Goal: Task Accomplishment & Management: Manage account settings

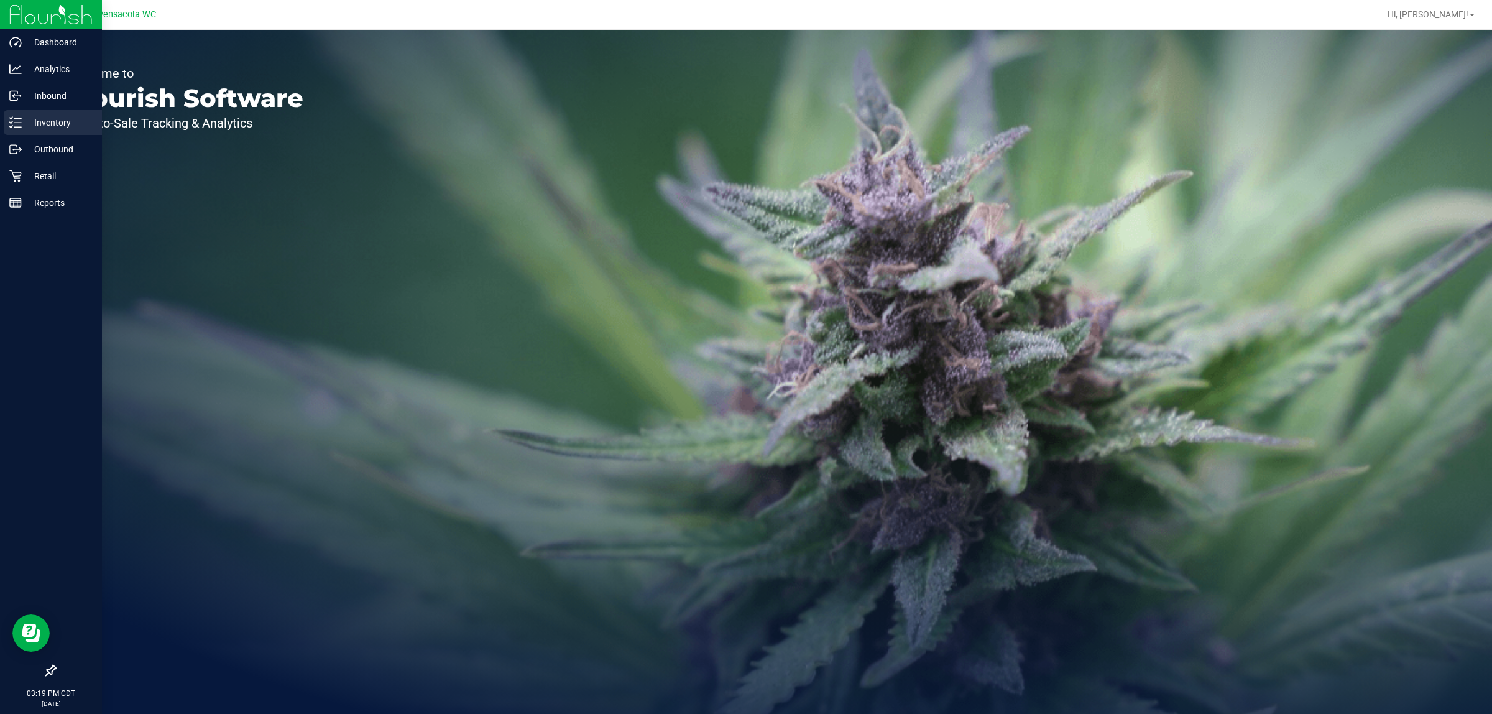
click at [41, 126] on p "Inventory" at bounding box center [59, 122] width 75 height 15
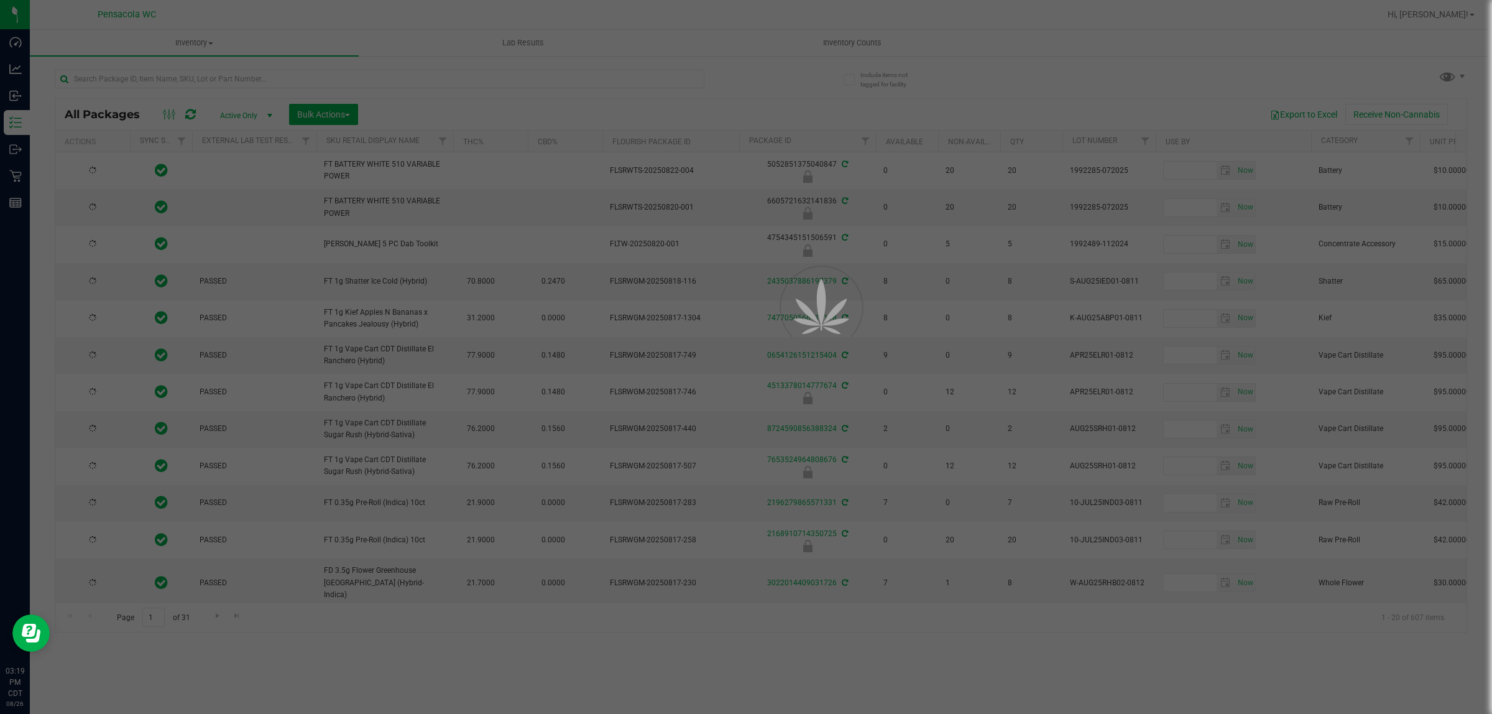
click at [580, 85] on div at bounding box center [746, 357] width 1492 height 714
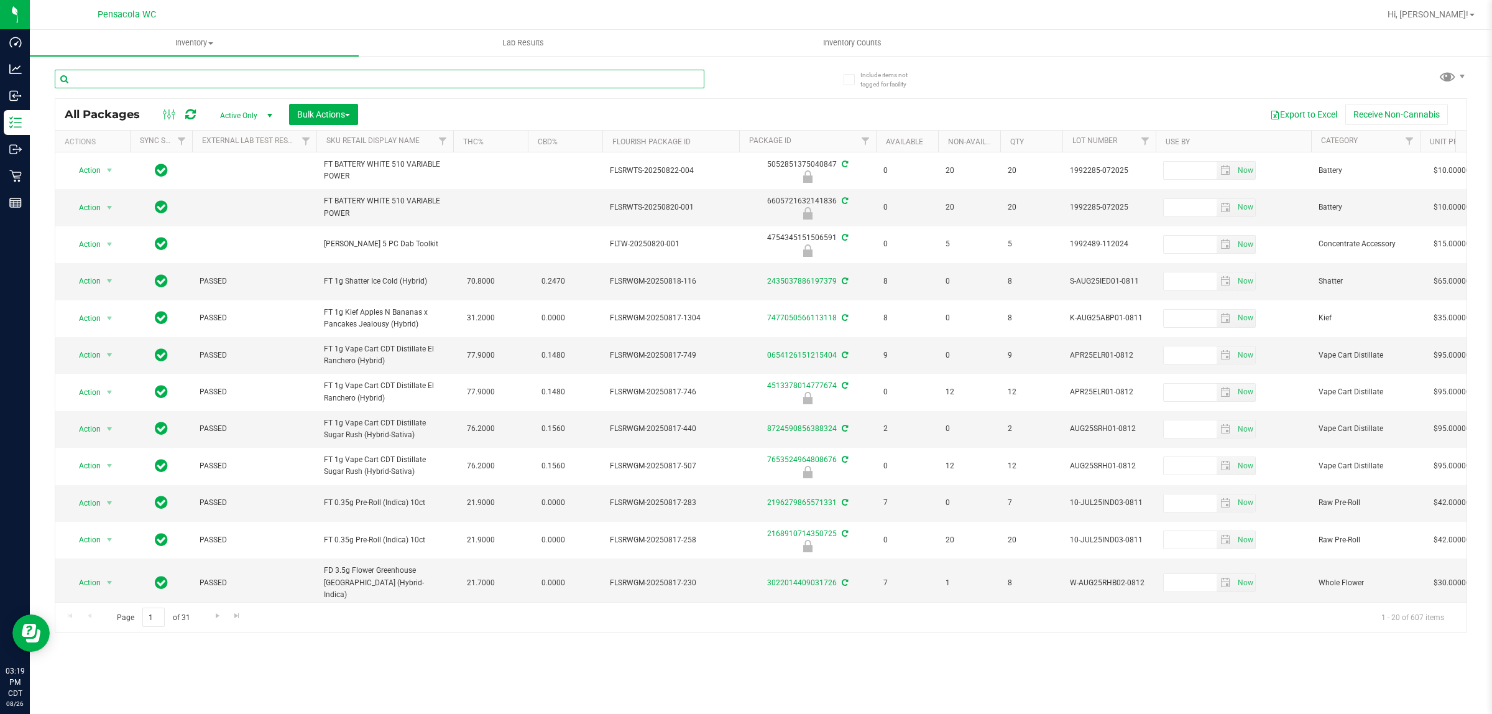
click at [580, 85] on input "text" at bounding box center [380, 79] width 650 height 19
type input "ppu"
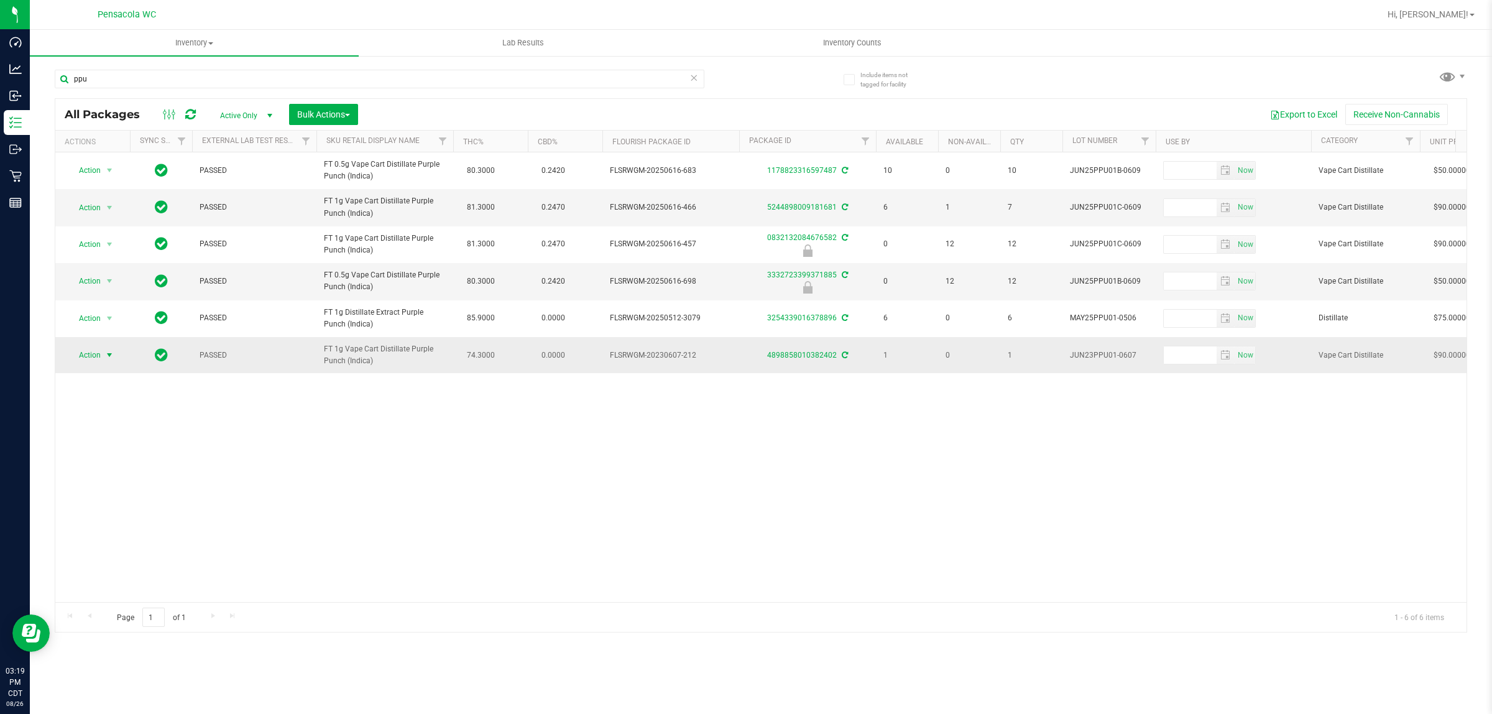
click at [87, 356] on span "Action" at bounding box center [85, 354] width 34 height 17
click at [143, 381] on li "Adjust qty" at bounding box center [116, 377] width 96 height 19
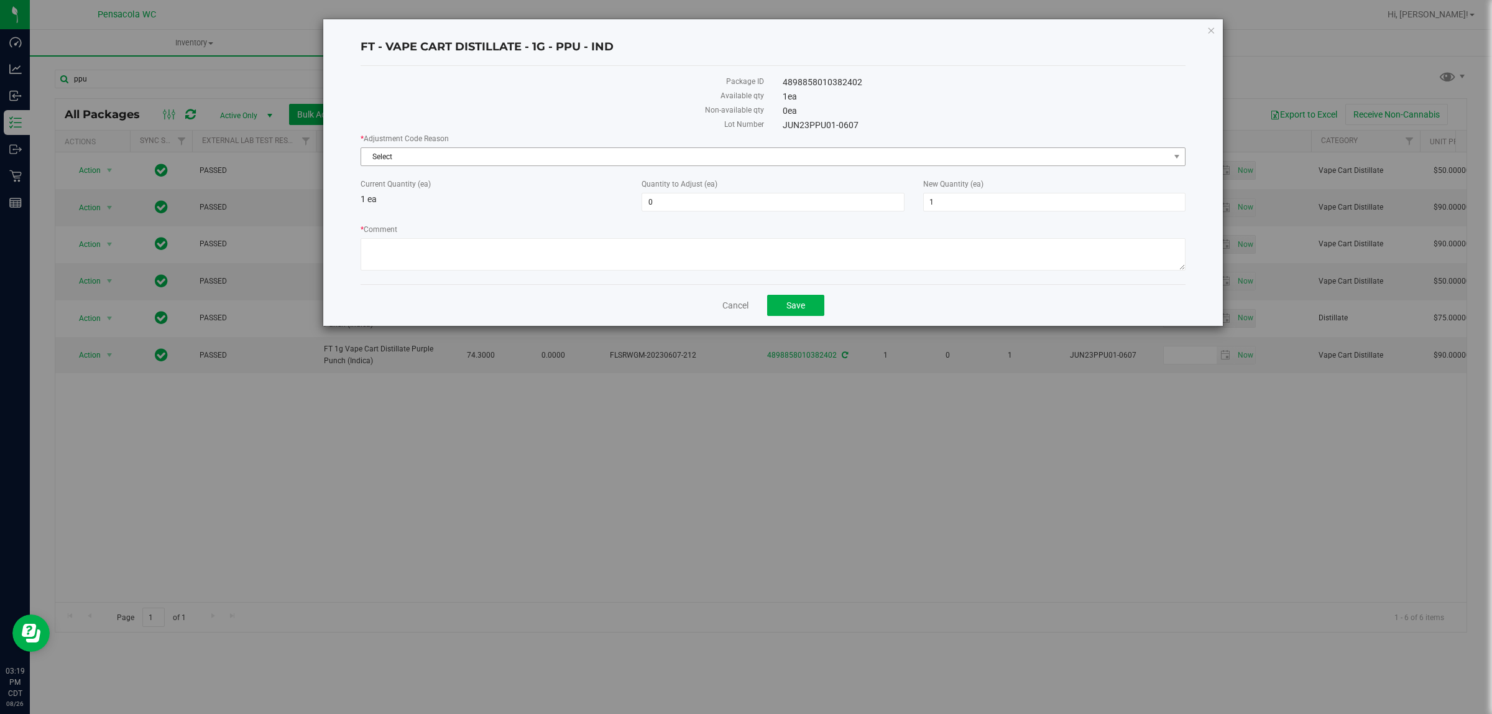
click at [649, 165] on span "Select" at bounding box center [765, 156] width 808 height 17
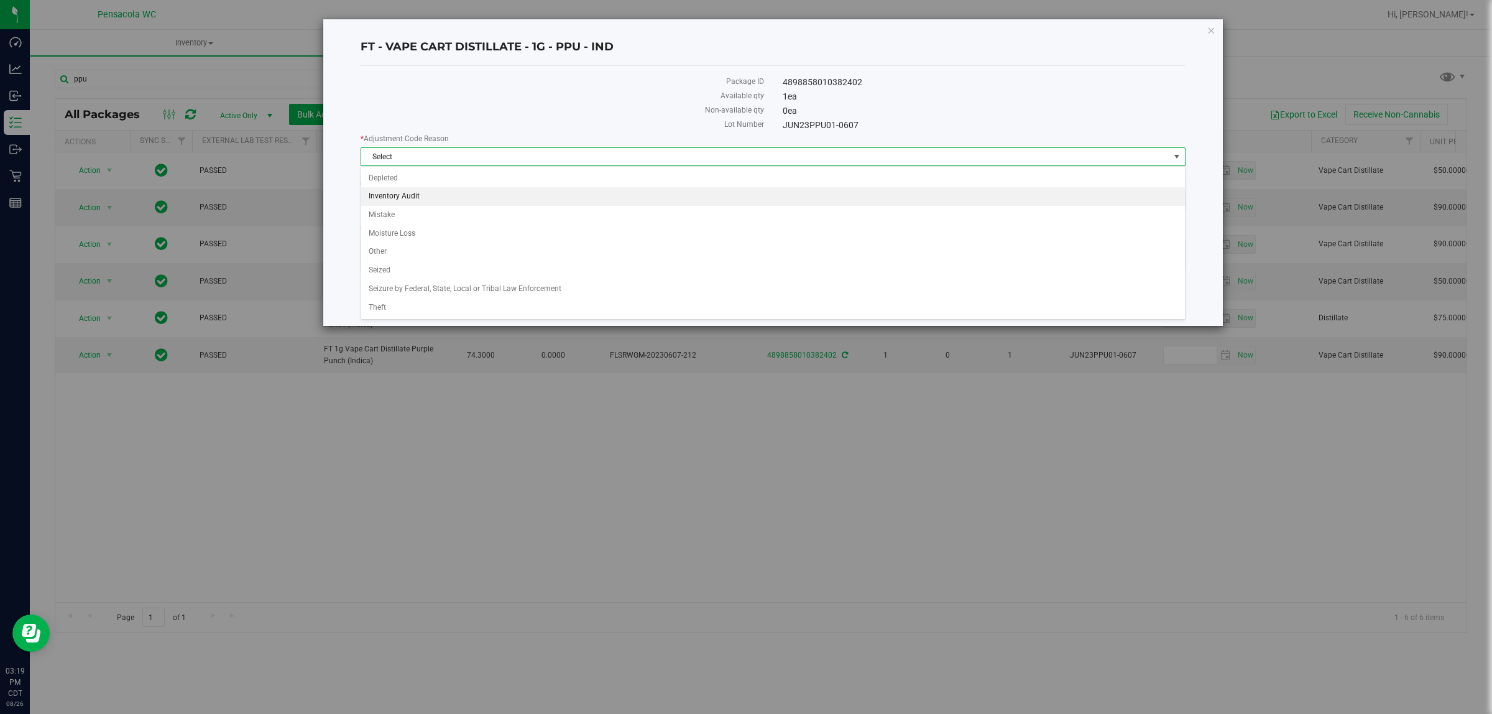
click at [561, 197] on li "Inventory Audit" at bounding box center [772, 196] width 823 height 19
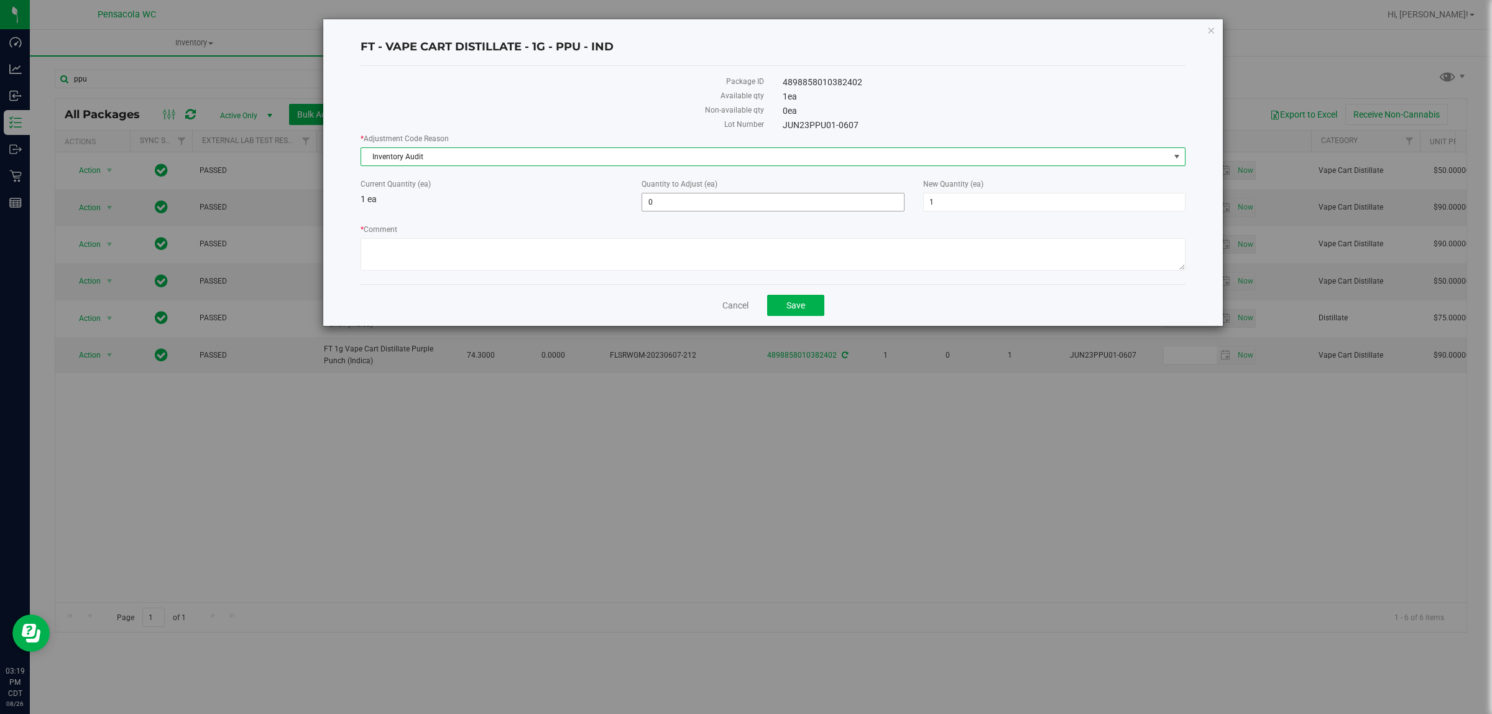
click at [693, 203] on span "0 0" at bounding box center [773, 202] width 262 height 19
type input "-1"
type input "0"
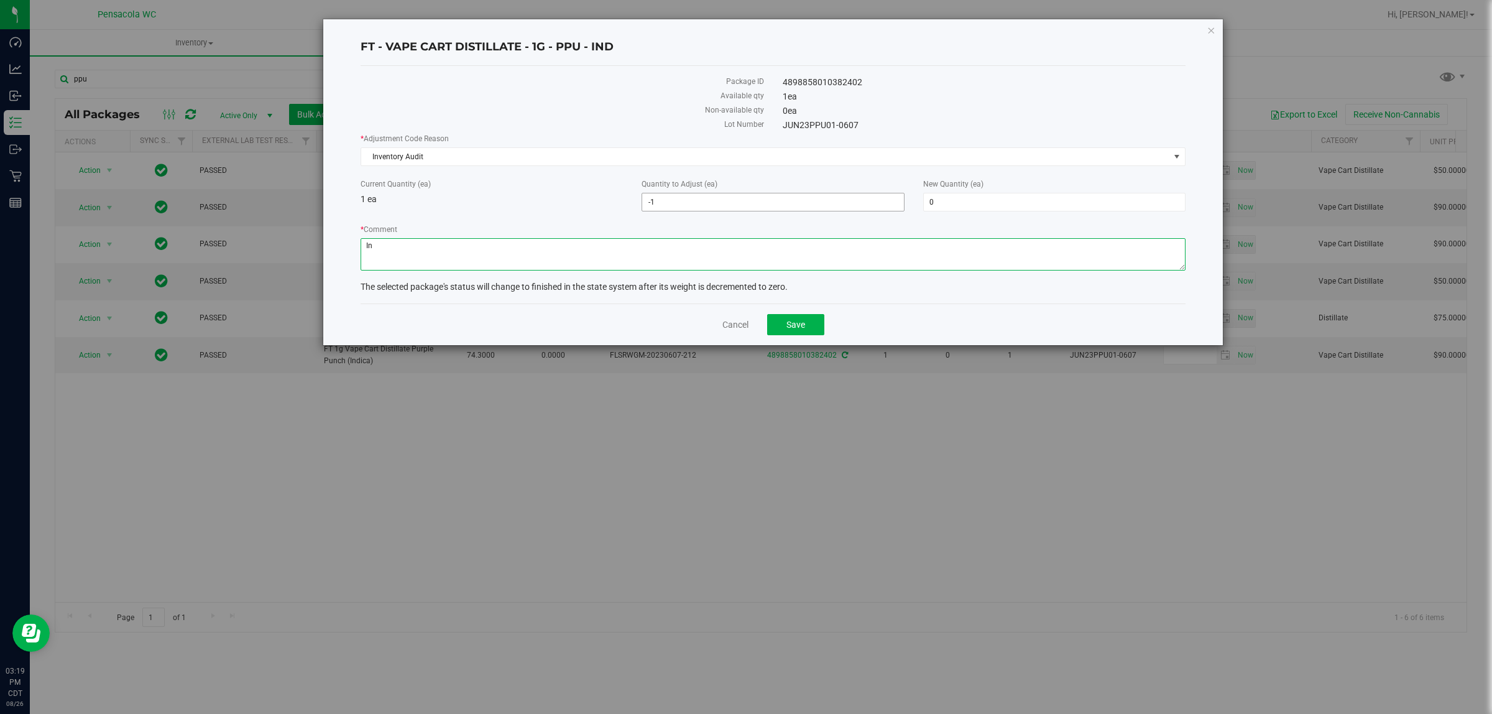
type textarea "I"
type textarea "Found during recent Hardware Pull Back. No physical unit in store. This was fro…"
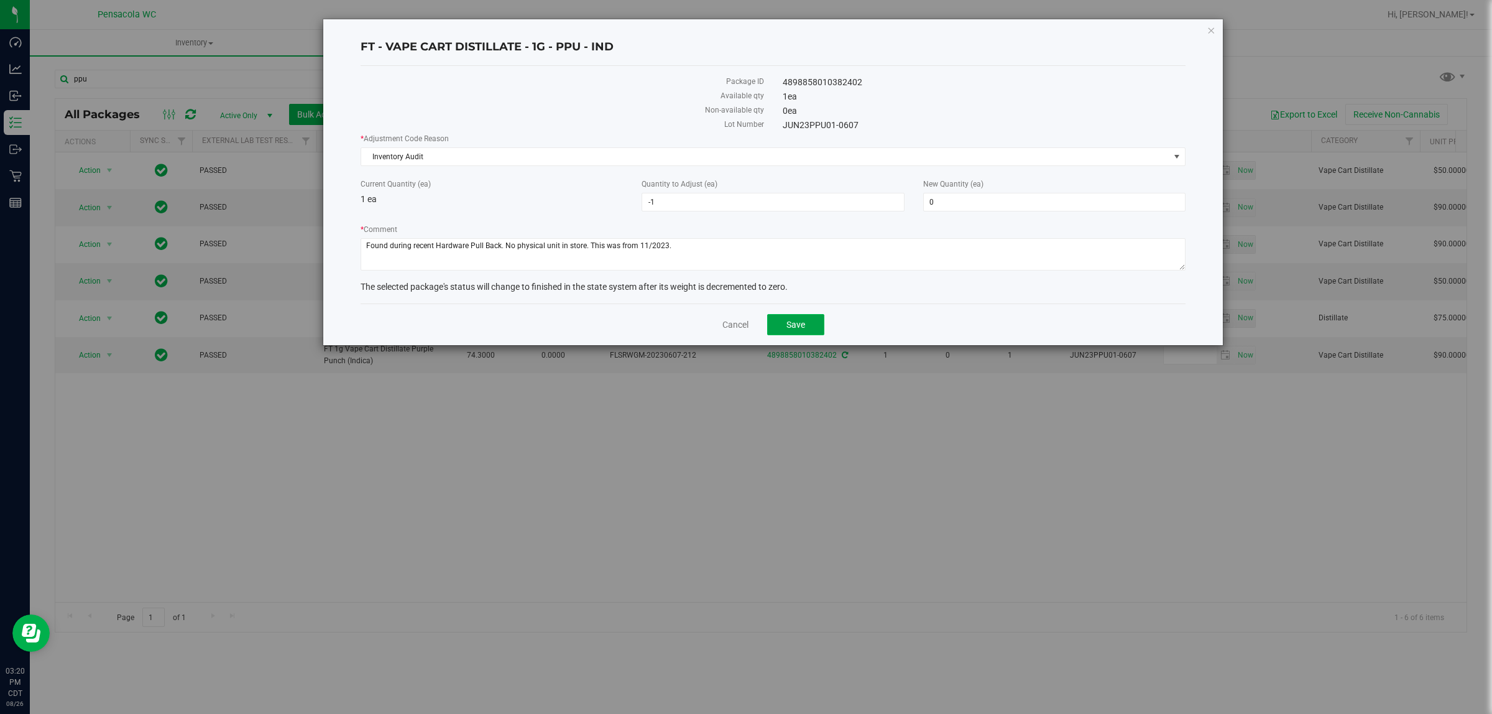
click at [784, 327] on button "Save" at bounding box center [795, 324] width 57 height 21
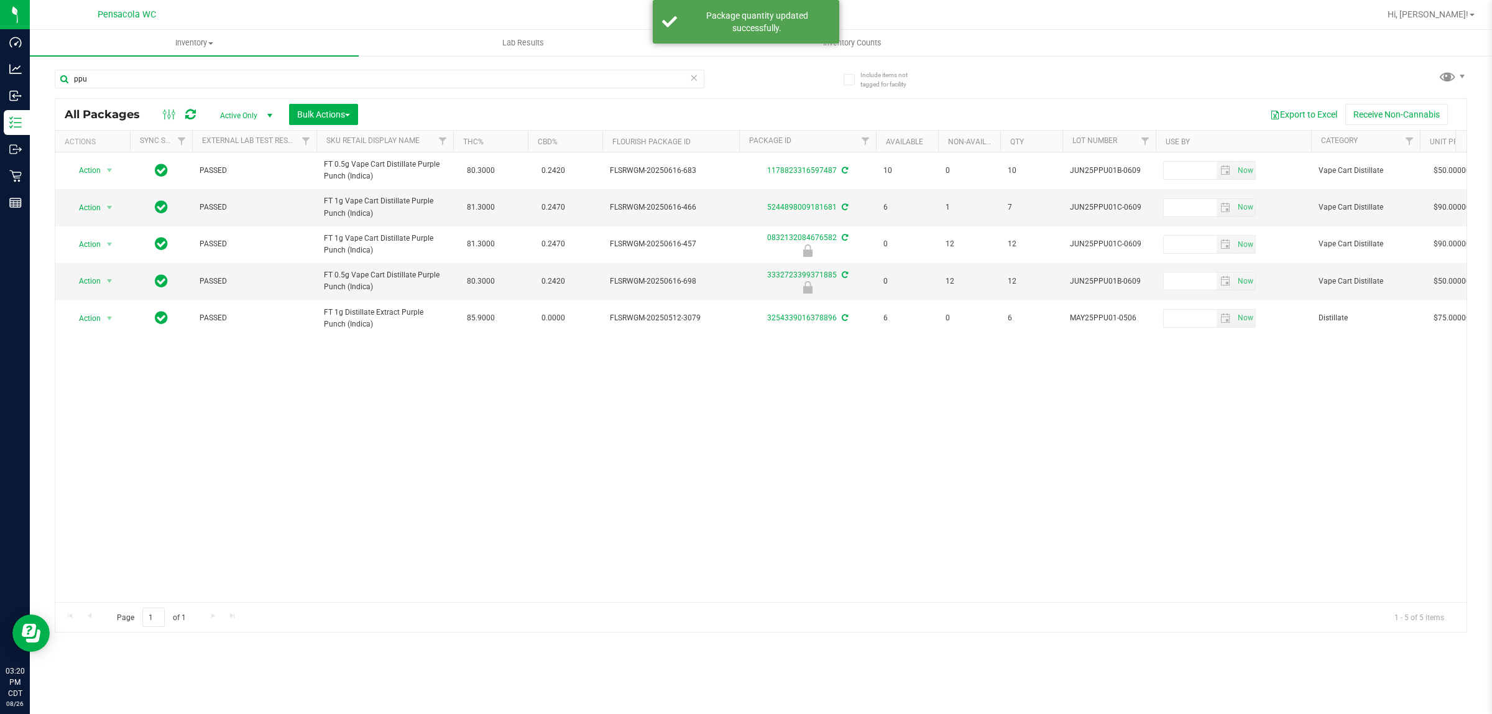
click at [757, 403] on div "Action Action Adjust qty Create package Edit attributes Global inventory Locate…" at bounding box center [761, 377] width 1412 height 450
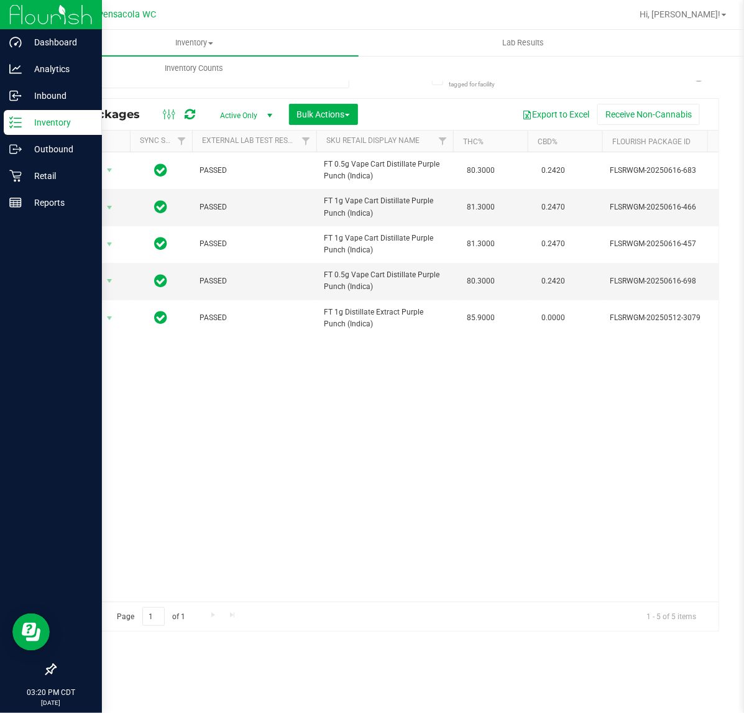
click at [17, 118] on line at bounding box center [17, 118] width 7 height 0
click at [17, 119] on icon at bounding box center [15, 122] width 12 height 12
click at [17, 97] on icon at bounding box center [15, 96] width 12 height 12
click at [23, 119] on p "Inventory" at bounding box center [59, 122] width 75 height 15
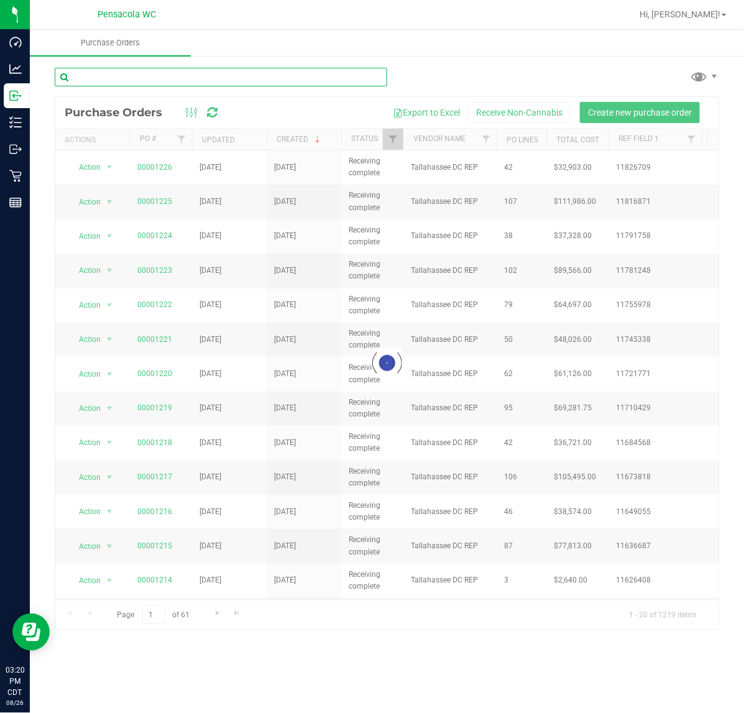
click at [103, 79] on input "text" at bounding box center [221, 77] width 333 height 19
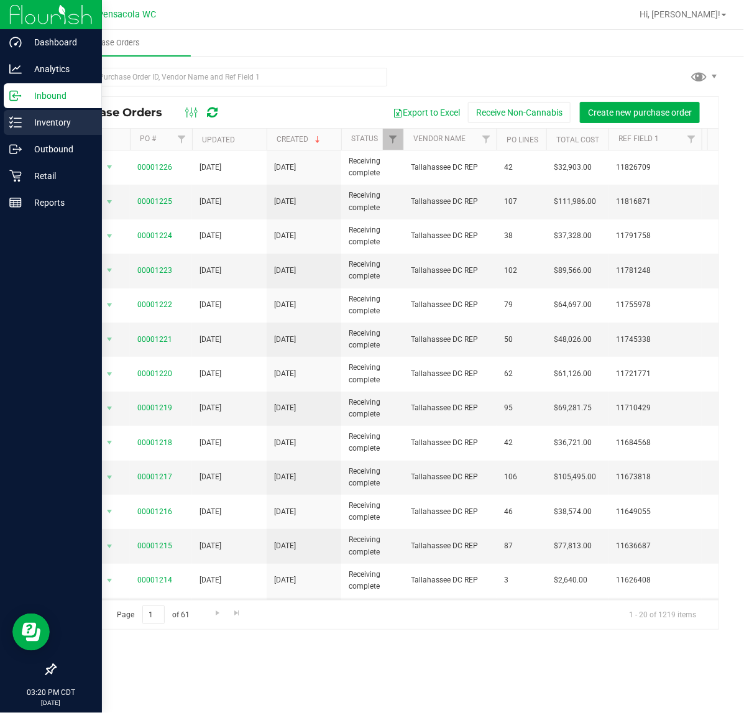
click at [11, 121] on icon at bounding box center [15, 122] width 12 height 12
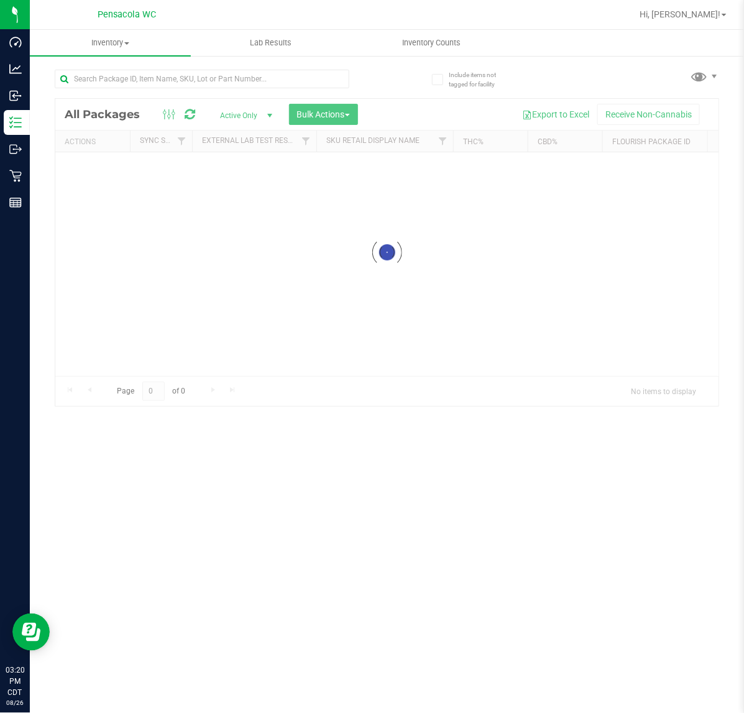
click at [157, 68] on div at bounding box center [221, 78] width 333 height 40
click at [154, 78] on input "text" at bounding box center [202, 79] width 295 height 19
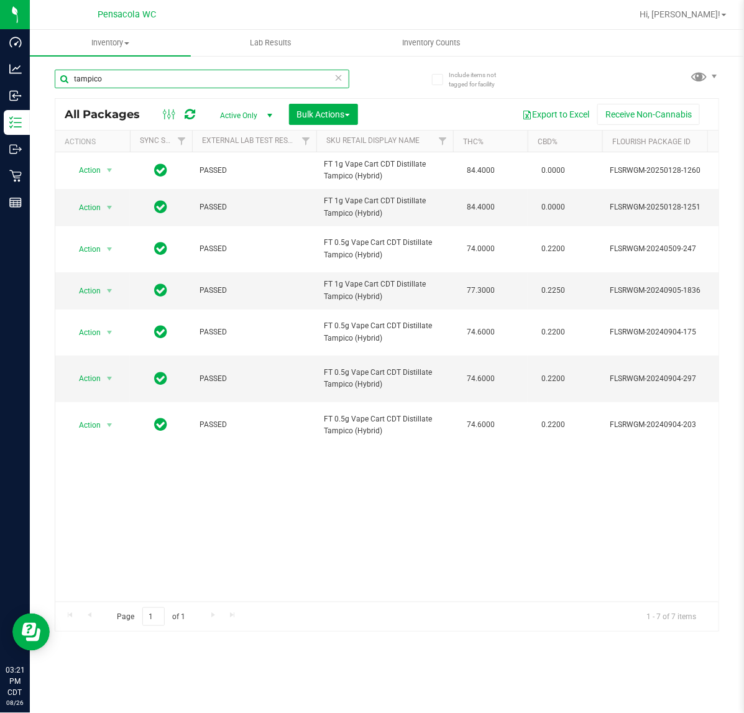
drag, startPoint x: 215, startPoint y: 84, endPoint x: -1, endPoint y: 82, distance: 216.4
click at [0, 82] on html "Dashboard Analytics Inbound Inventory Outbound Retail Reports 03:21 PM CDT [DAT…" at bounding box center [372, 356] width 744 height 713
paste input "GL 0.5g Vape Cart Live Rosin Bittersweet (Hybrid)"
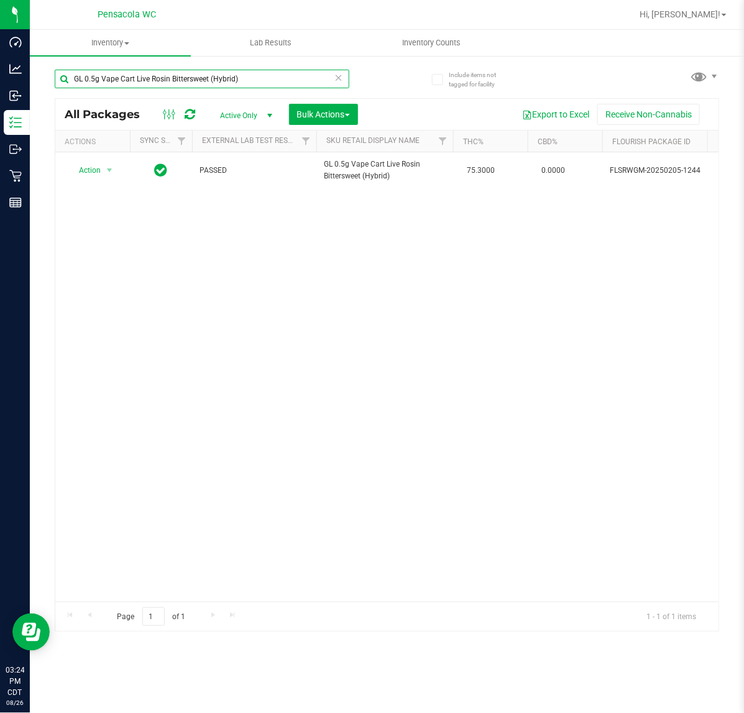
drag, startPoint x: 260, startPoint y: 80, endPoint x: -1, endPoint y: 72, distance: 261.3
click at [0, 72] on html "Dashboard Analytics Inbound Inventory Outbound Retail Reports 03:24 PM CDT [DAT…" at bounding box center [372, 356] width 744 height 713
paste input "FT 3.5g Cannabis Flower Pine Zap F2"
type input "FT 3.5g Cannabis Flower Pine Zap F2 (Hybrid)"
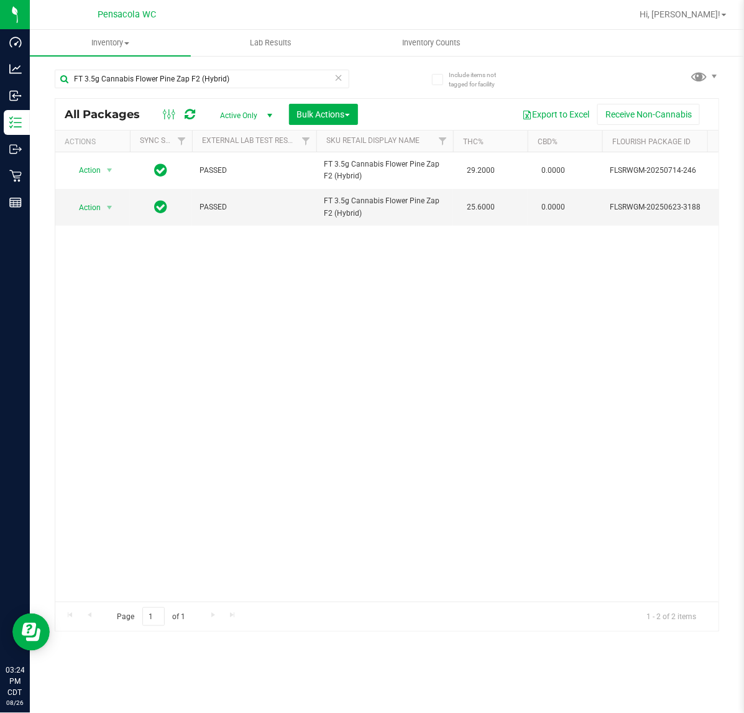
click at [573, 406] on div "Action Action Edit attributes Global inventory Locate package Package audit log…" at bounding box center [387, 377] width 664 height 450
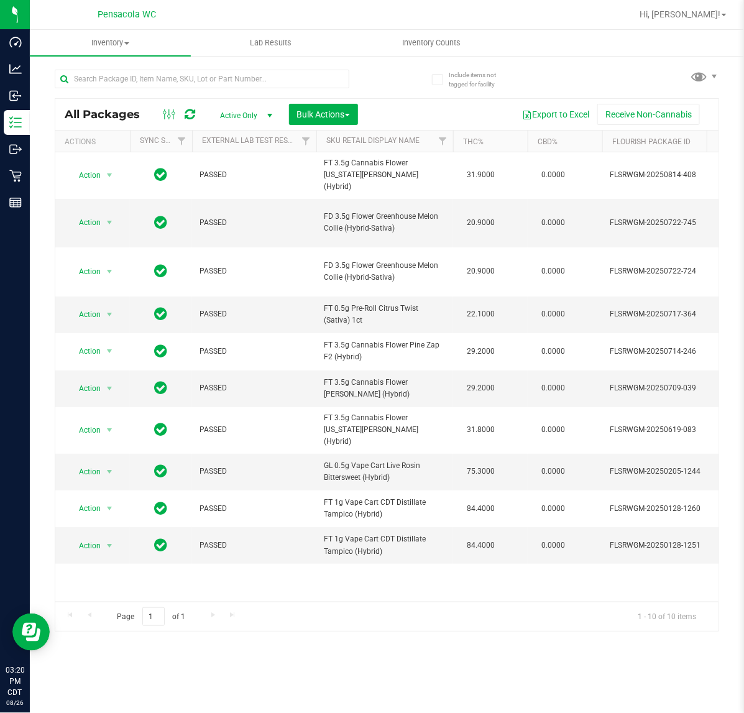
click at [323, 575] on div "Action Action Edit attributes Global inventory Locate package Package audit log…" at bounding box center [387, 377] width 664 height 450
click at [274, 567] on div "Action Action Edit attributes Global inventory Locate package Package audit log…" at bounding box center [387, 377] width 664 height 450
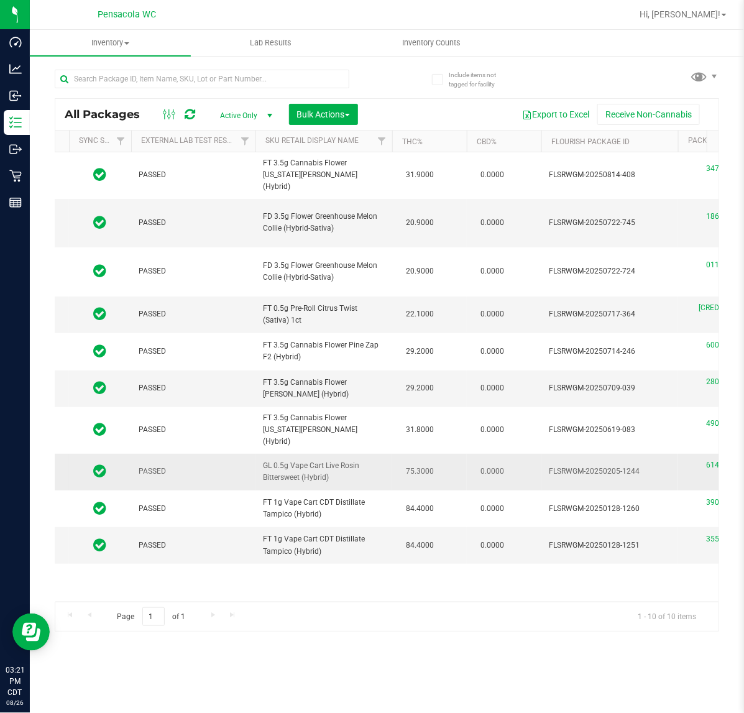
drag, startPoint x: 340, startPoint y: 440, endPoint x: 234, endPoint y: 423, distance: 107.8
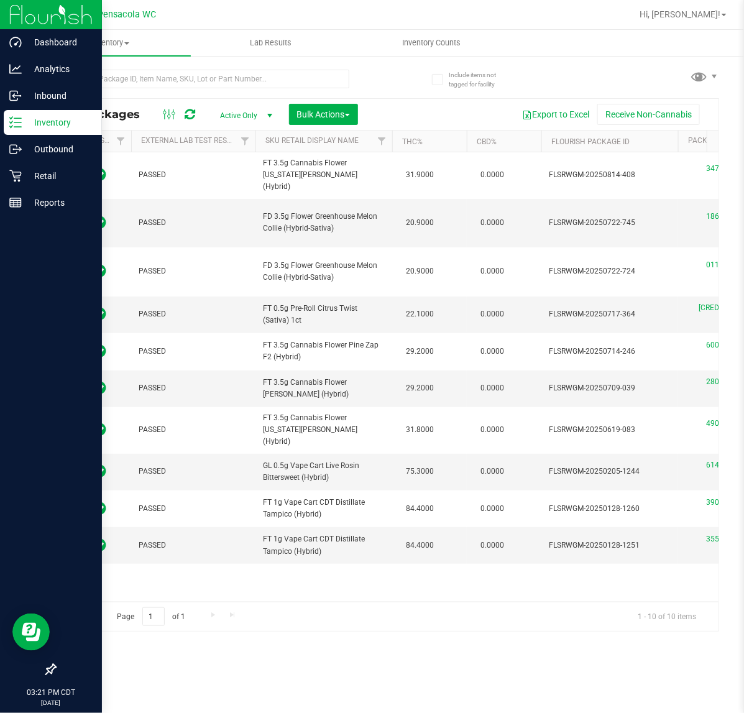
copy tr "GL 0.5g Vape Cart Live Rosin Bittersweet (Hybrid)"
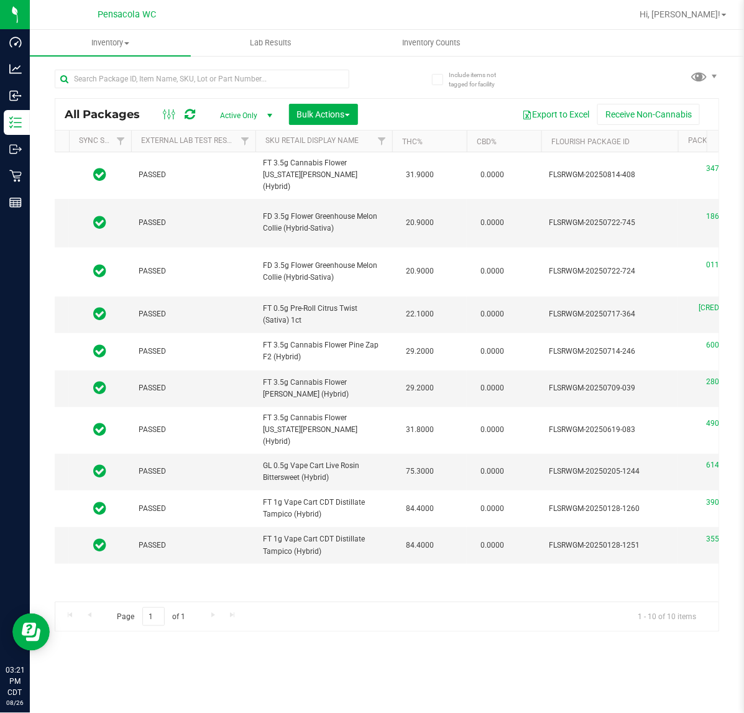
click at [402, 573] on div "Action Action Edit attributes Global inventory Locate package Package audit log…" at bounding box center [387, 377] width 664 height 450
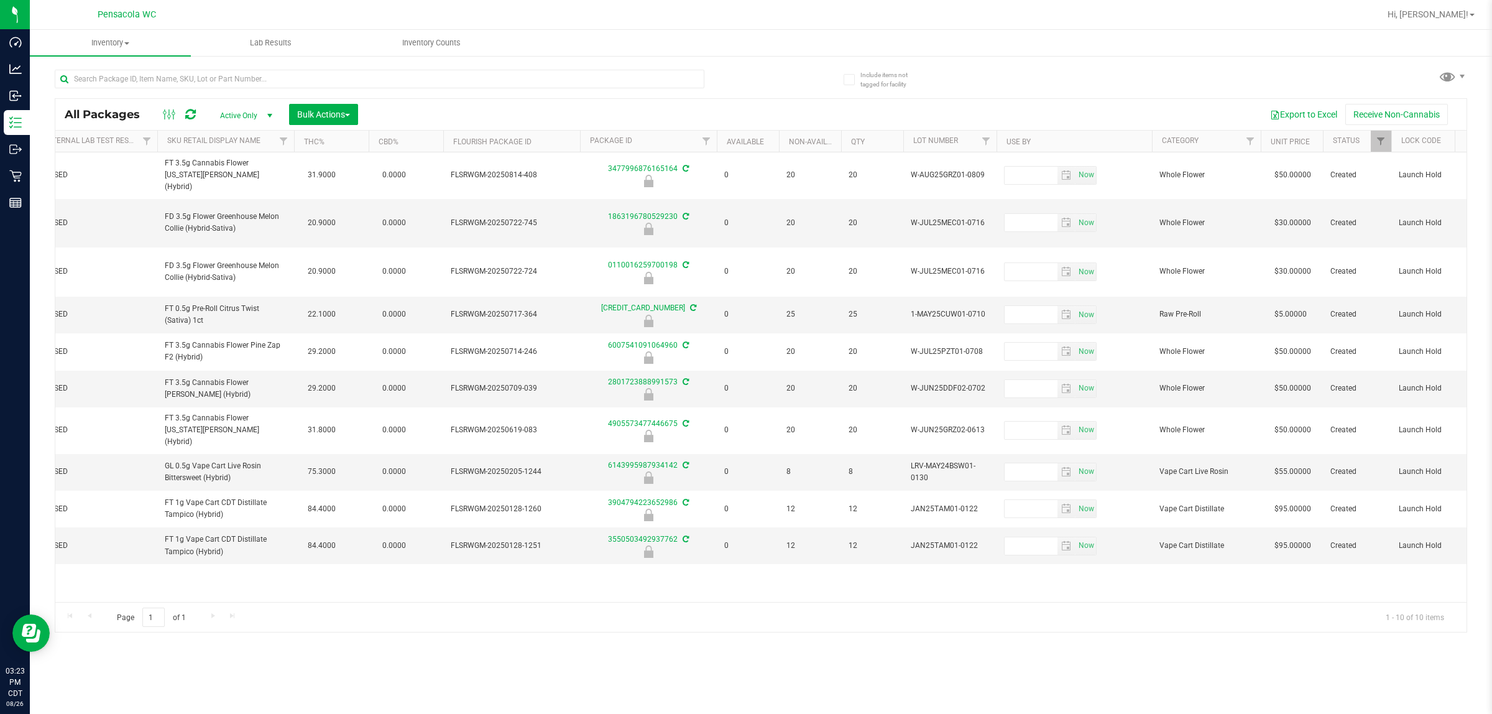
scroll to position [0, 0]
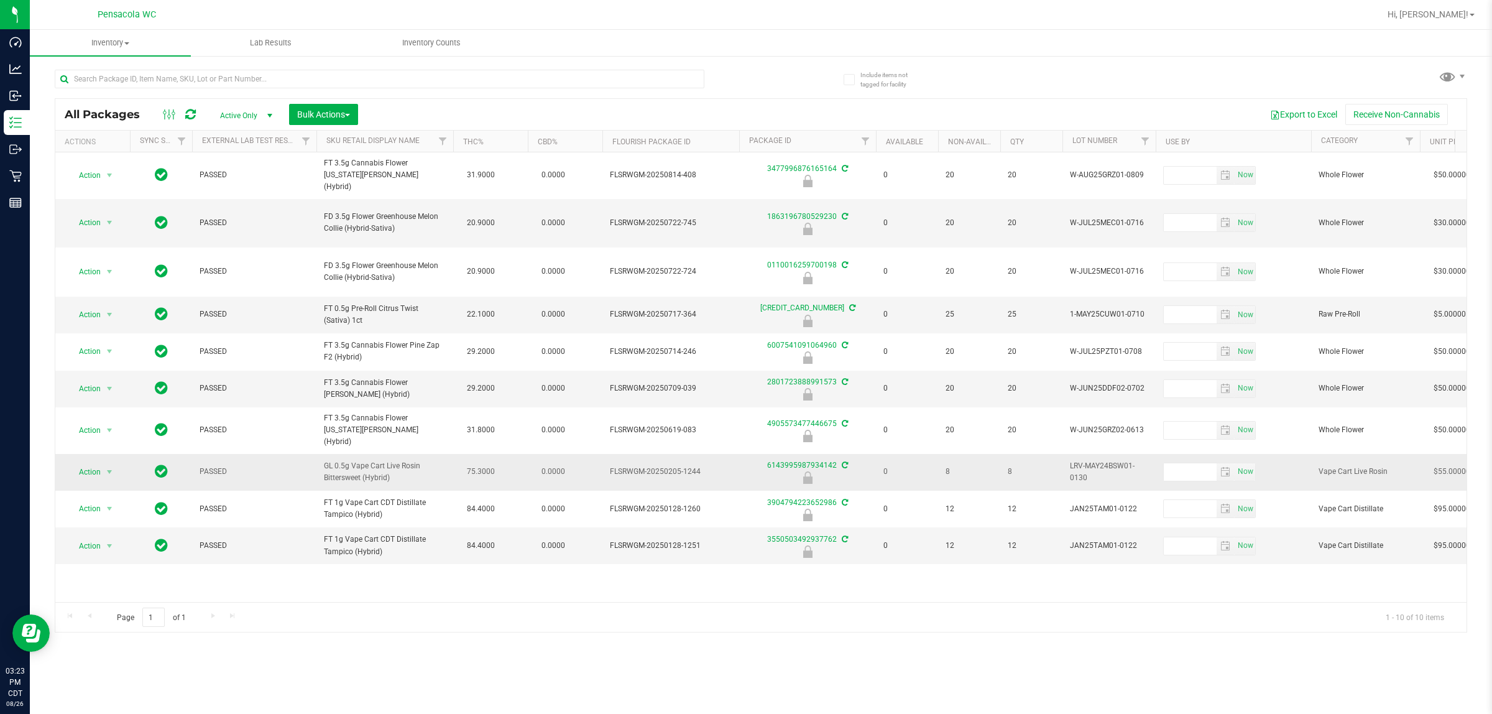
click at [412, 460] on span "GL 0.5g Vape Cart Live Rosin Bittersweet (Hybrid)" at bounding box center [385, 472] width 122 height 24
drag, startPoint x: 395, startPoint y: 604, endPoint x: 404, endPoint y: 604, distance: 8.7
click at [404, 604] on div "Page 1 of 1 1 - 10 of 10 items" at bounding box center [761, 617] width 1412 height 30
click at [410, 454] on td "GL 0.5g Vape Cart Live Rosin Bittersweet (Hybrid)" at bounding box center [385, 472] width 137 height 37
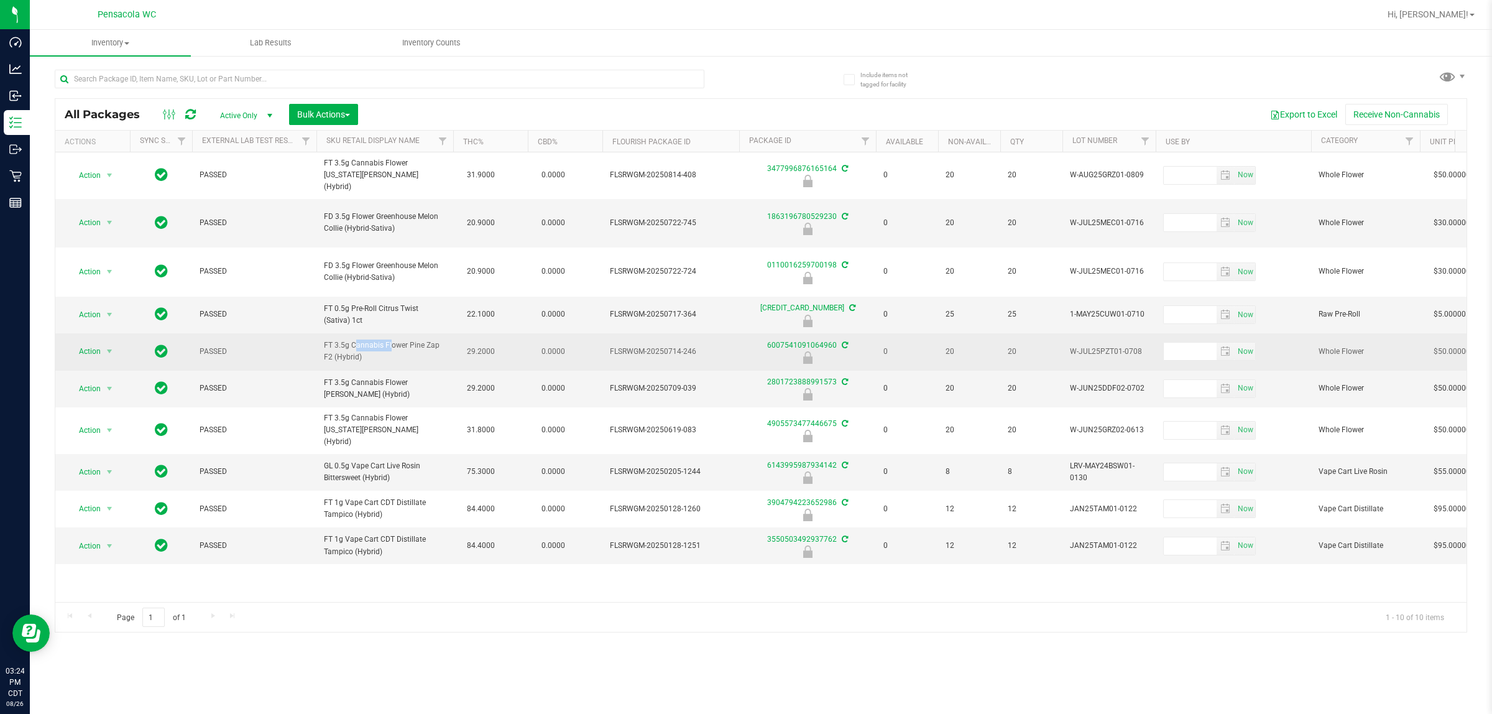
drag, startPoint x: 382, startPoint y: 333, endPoint x: 359, endPoint y: 318, distance: 27.1
click at [359, 333] on td "FT 3.5g Cannabis Flower Pine Zap F2 (Hybrid)" at bounding box center [385, 351] width 137 height 37
click at [359, 340] on span "FT 3.5g Cannabis Flower Pine Zap F2 (Hybrid)" at bounding box center [385, 352] width 122 height 24
drag, startPoint x: 369, startPoint y: 326, endPoint x: 322, endPoint y: 318, distance: 47.4
click at [322, 333] on td "FT 3.5g Cannabis Flower Pine Zap F2 (Hybrid)" at bounding box center [385, 351] width 137 height 37
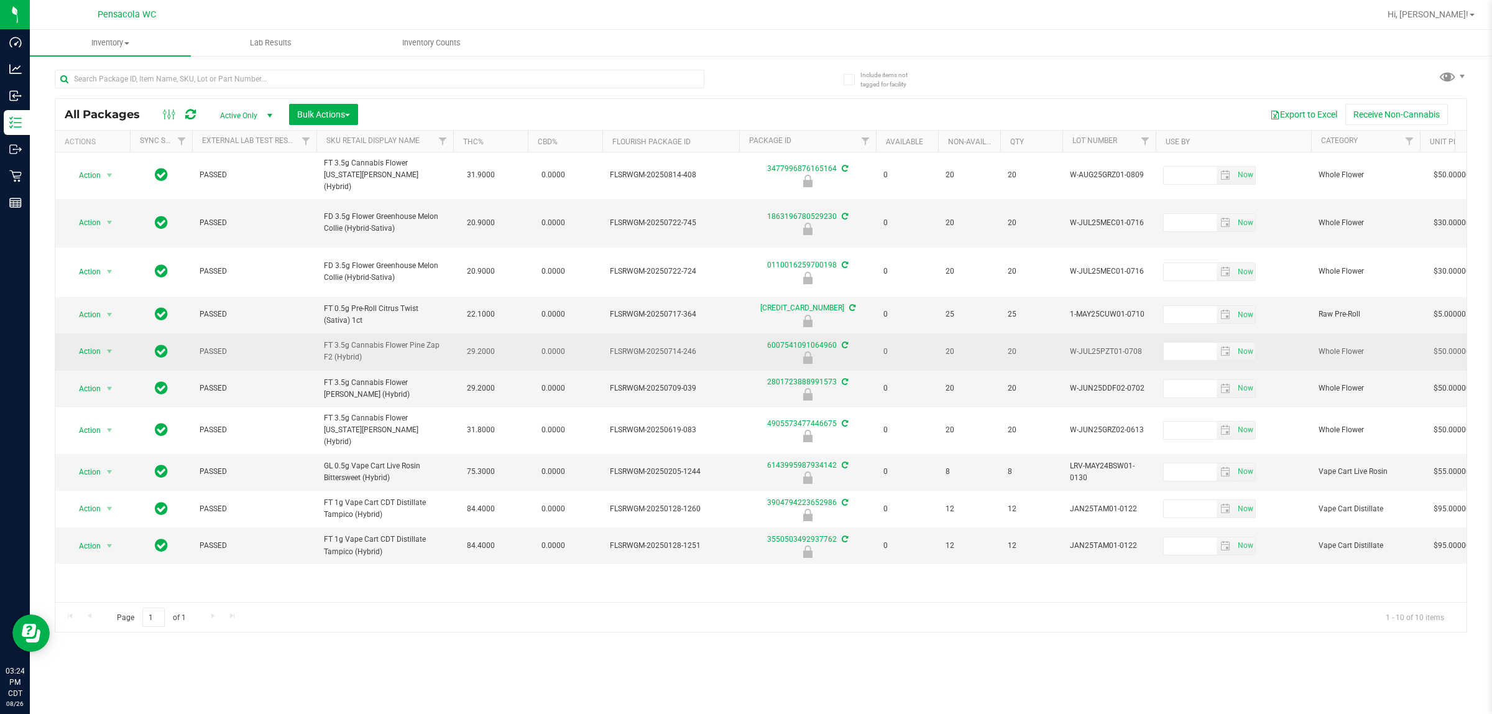
copy span "FT 3.5g Cannabis Flower Pine Zap F2 (Hybrid)"
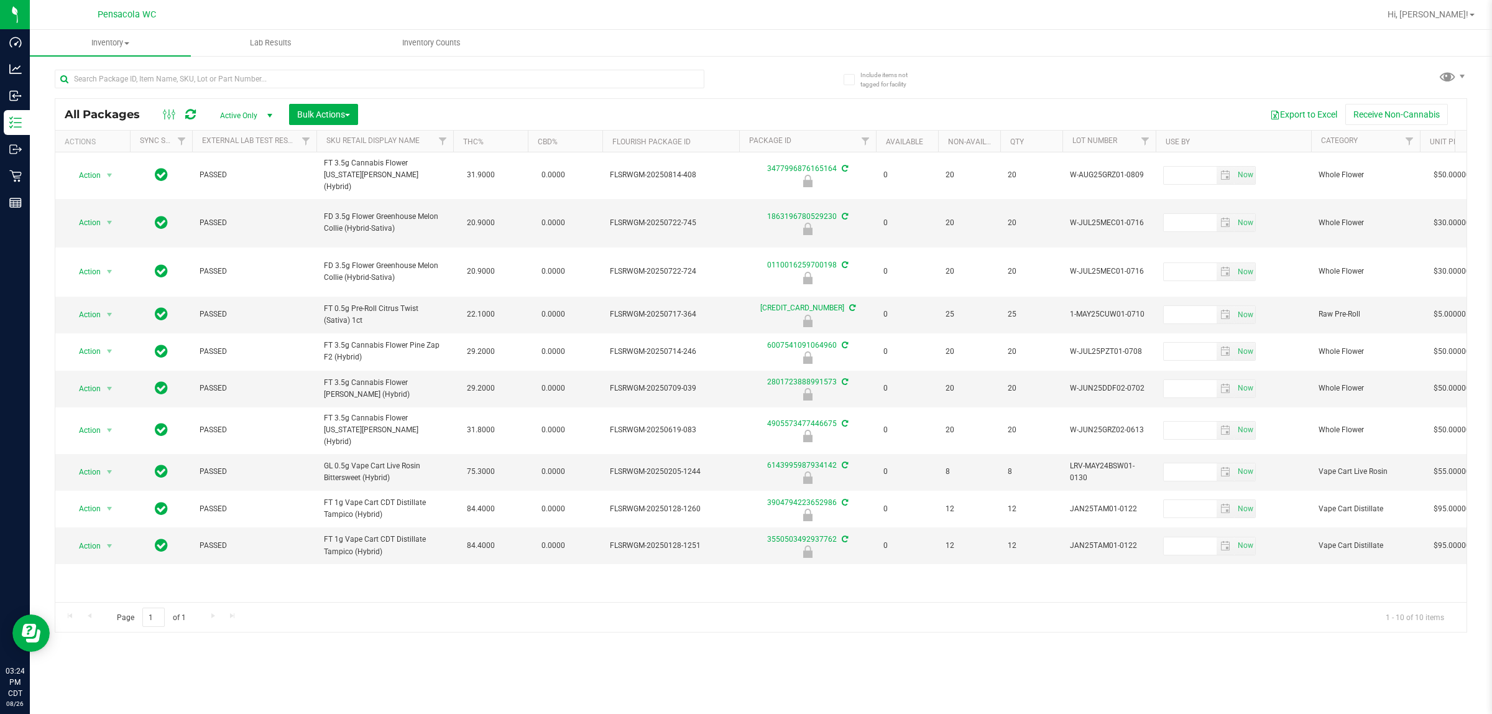
click at [744, 568] on div "Action Action Edit attributes Global inventory Locate package Package audit log…" at bounding box center [761, 377] width 1412 height 450
